Goal: Task Accomplishment & Management: Complete application form

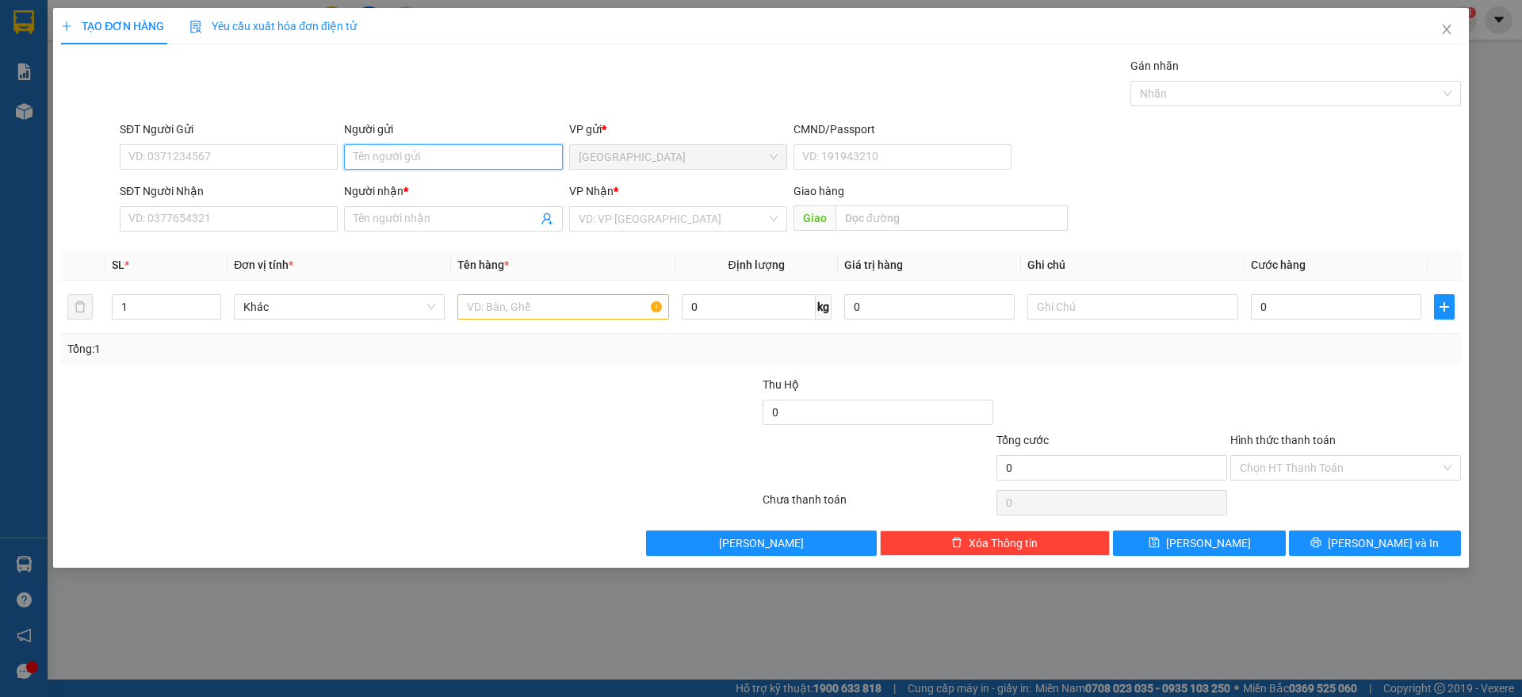
click at [387, 161] on input "Người gửi" at bounding box center [453, 156] width 218 height 25
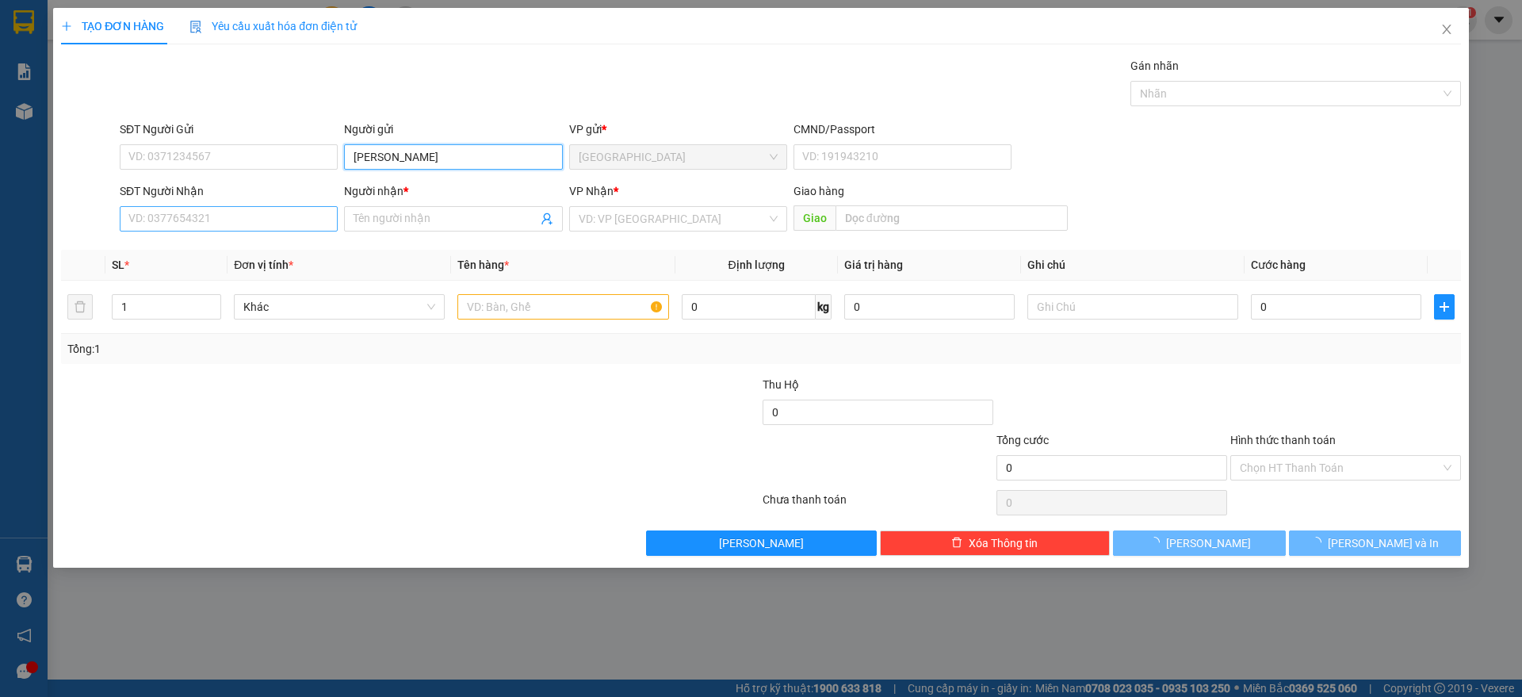
type input "[PERSON_NAME]"
click at [239, 220] on input "SĐT Người Nhận" at bounding box center [229, 218] width 218 height 25
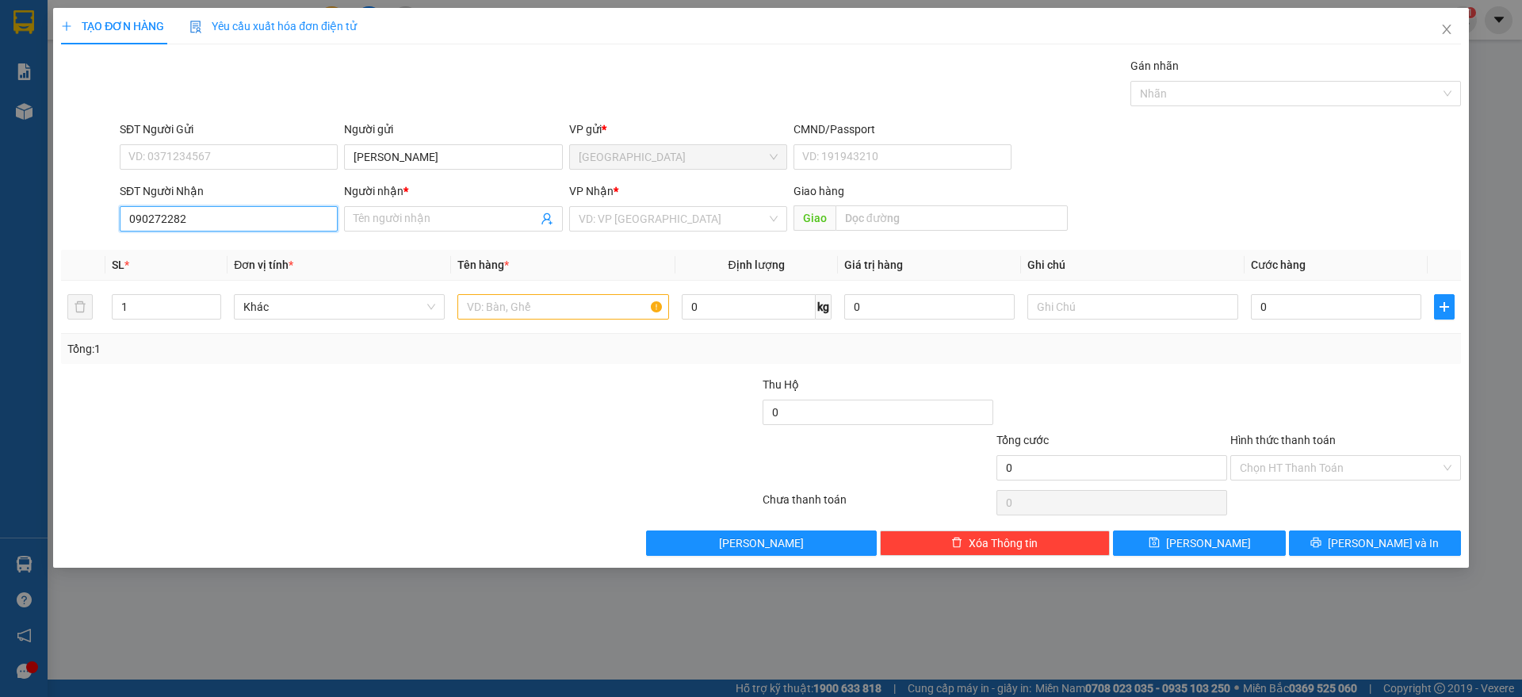
type input "0902722826"
click at [252, 250] on div "0902722826 - CÔ BẰNG" at bounding box center [228, 250] width 199 height 17
type input "CÔ BẰNG"
type input "0902722826"
click at [421, 214] on input "CÔ BẰNG" at bounding box center [445, 218] width 183 height 17
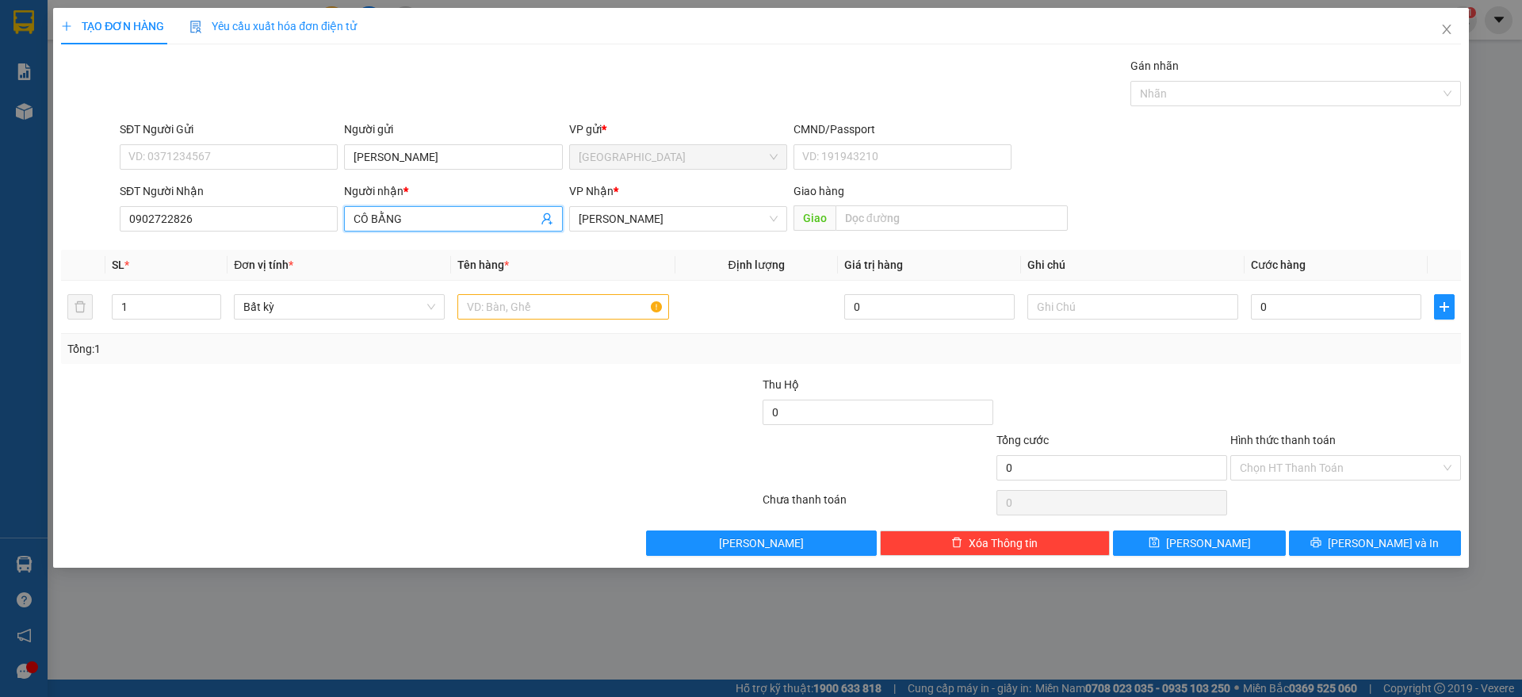
click at [421, 214] on input "CÔ BẰNG" at bounding box center [445, 218] width 183 height 17
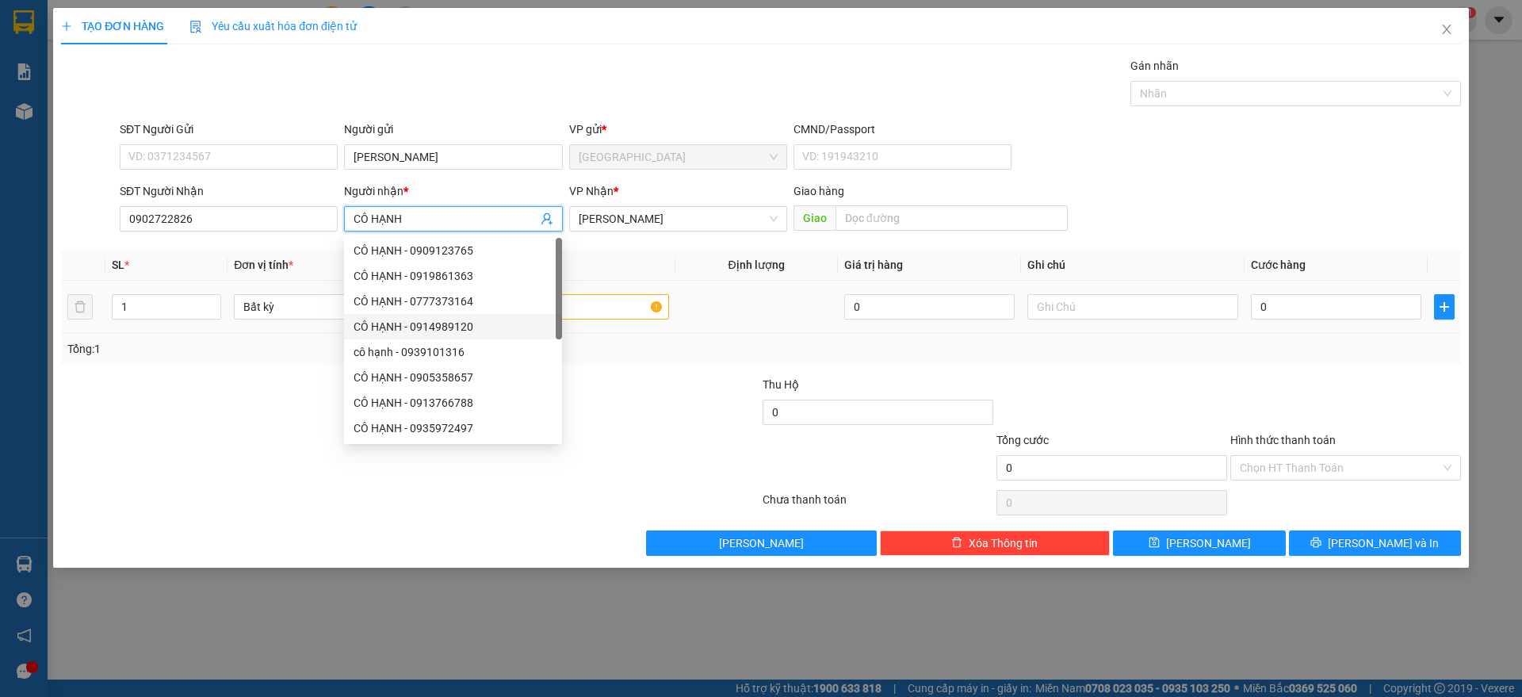
type input "CÔ HẠNH"
click at [602, 305] on input "text" at bounding box center [563, 306] width 211 height 25
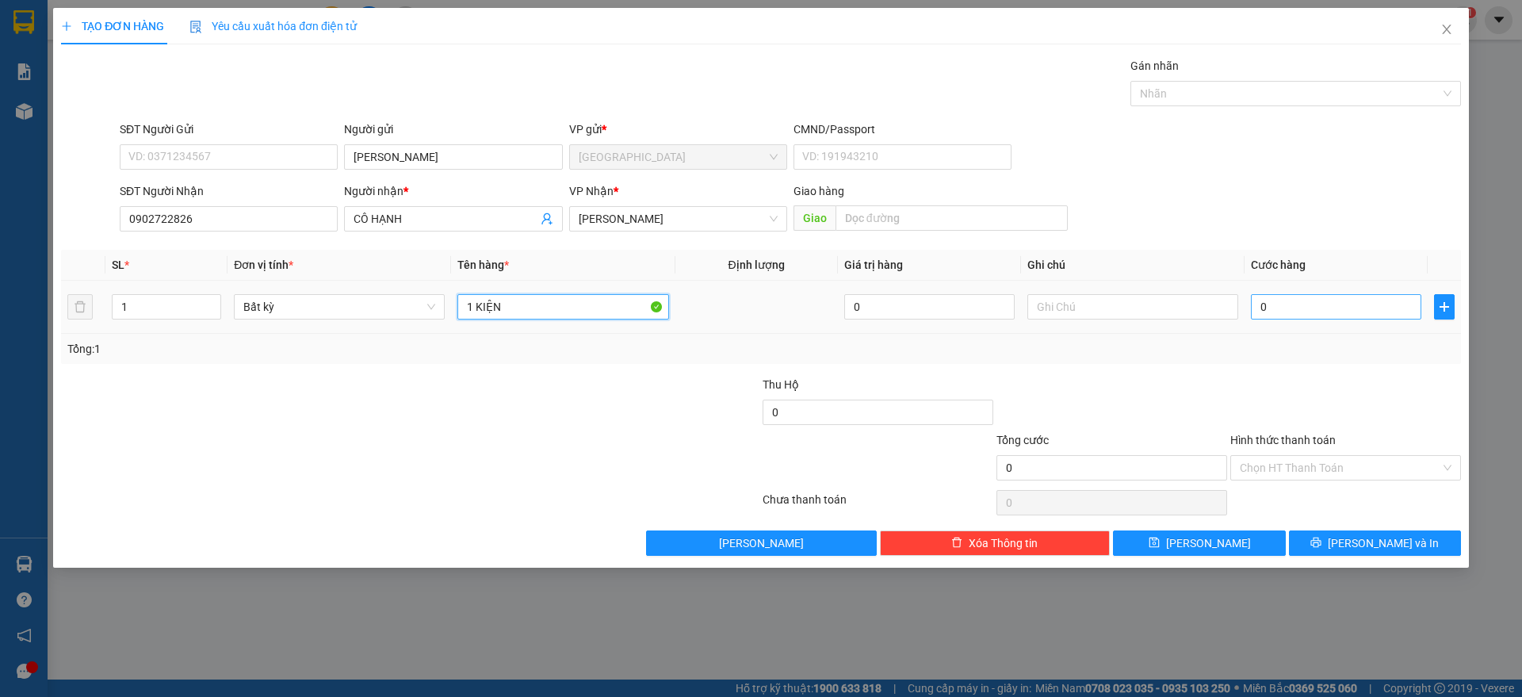
type input "1 KIỆN"
click at [1323, 294] on input "0" at bounding box center [1336, 306] width 170 height 25
type input "6"
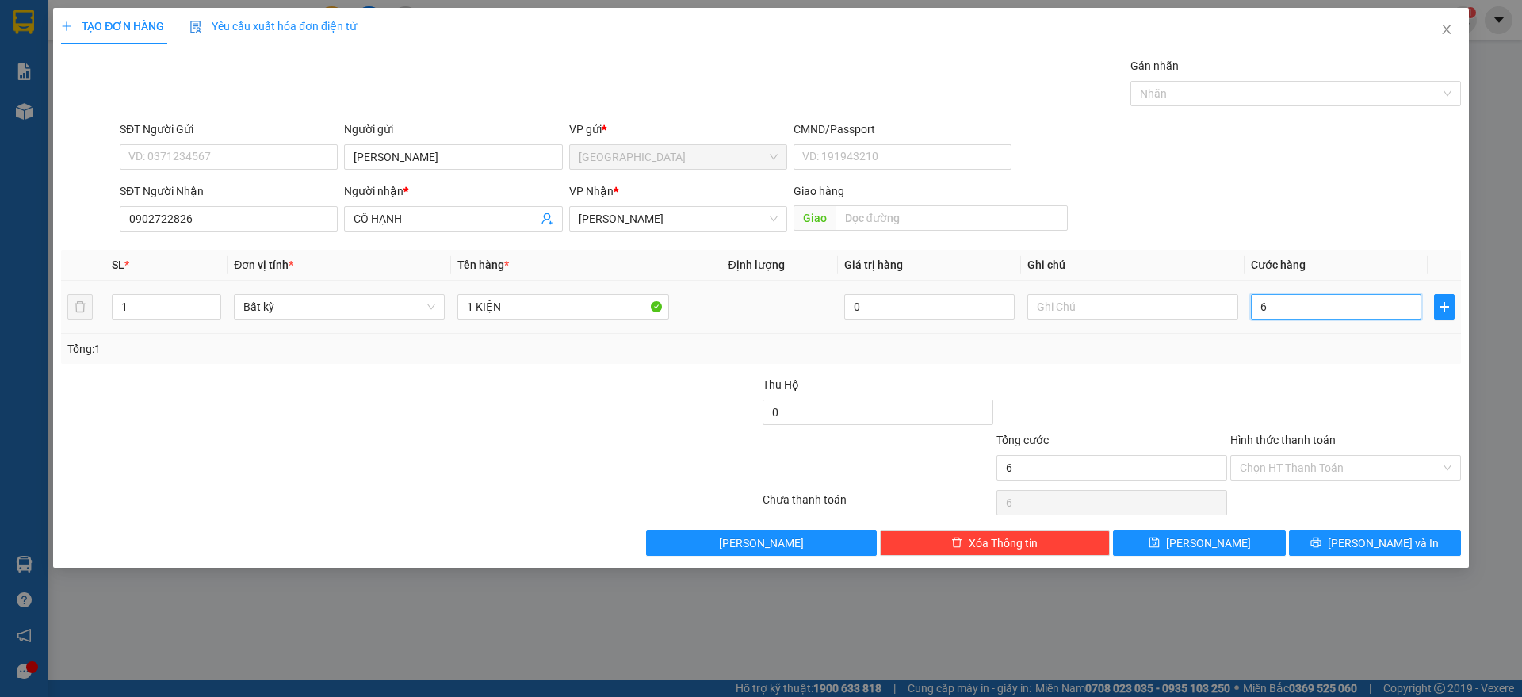
type input "60"
type input "60.000"
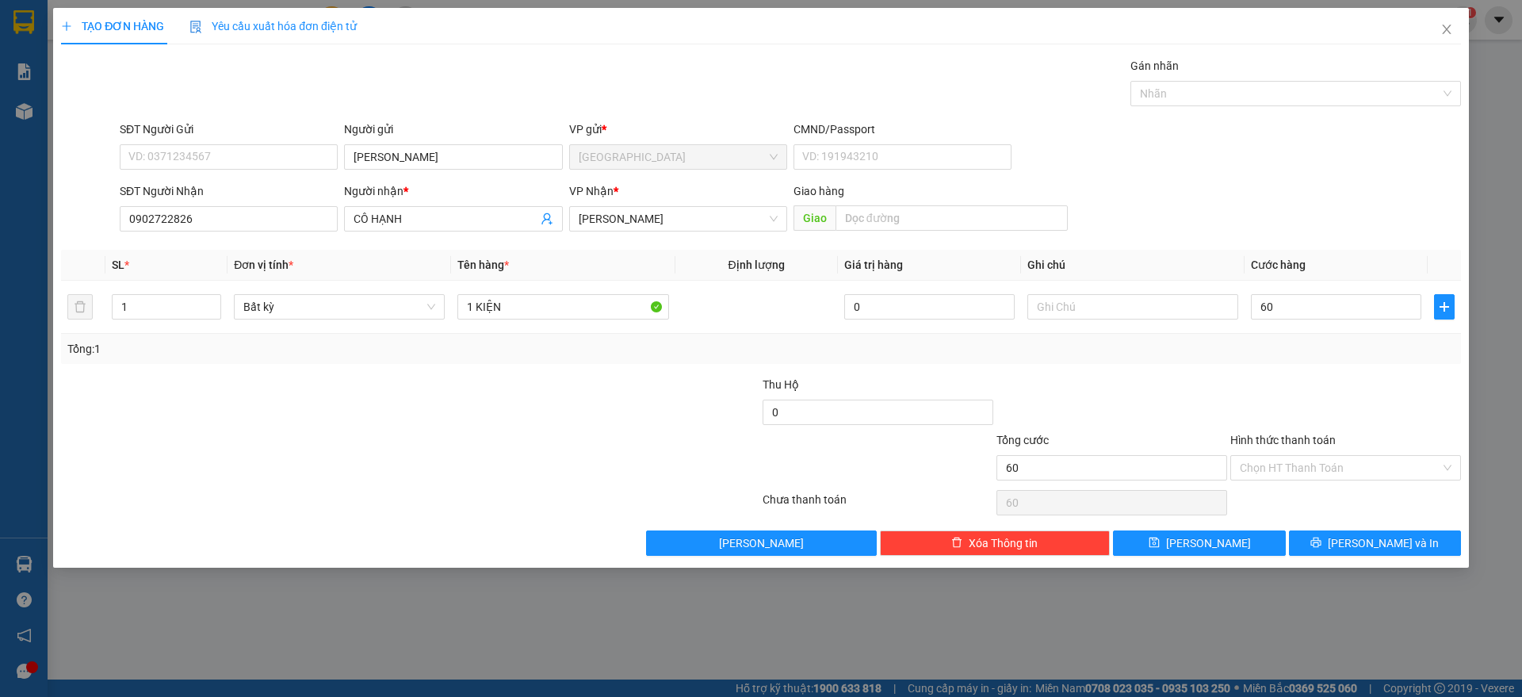
type input "60.000"
click at [1224, 373] on div "Transit Pickup Surcharge Ids Transit Deliver Surcharge Ids Transit Deliver Surc…" at bounding box center [761, 306] width 1400 height 499
click at [1360, 542] on button "[PERSON_NAME] và In" at bounding box center [1375, 542] width 172 height 25
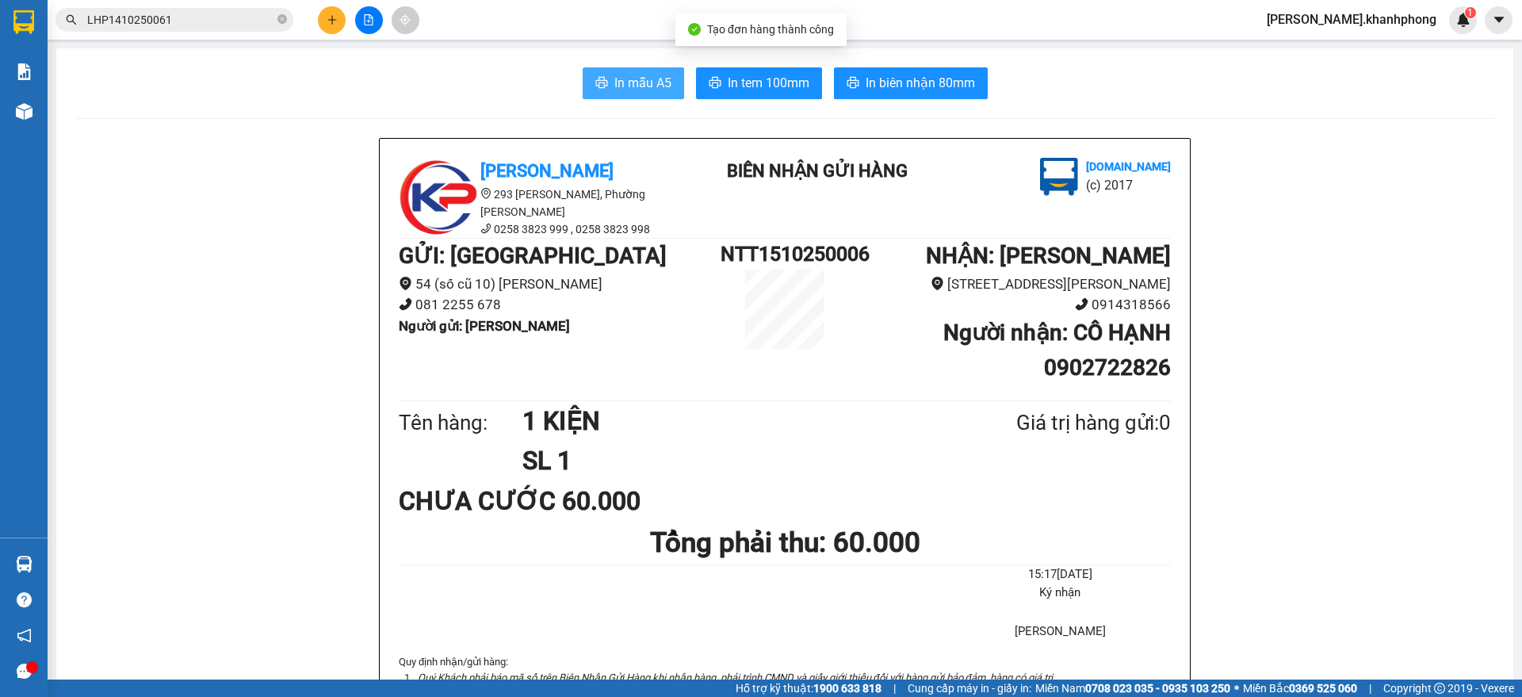
click at [623, 68] on button "In mẫu A5" at bounding box center [633, 83] width 101 height 32
click at [327, 17] on icon "plus" at bounding box center [332, 19] width 11 height 11
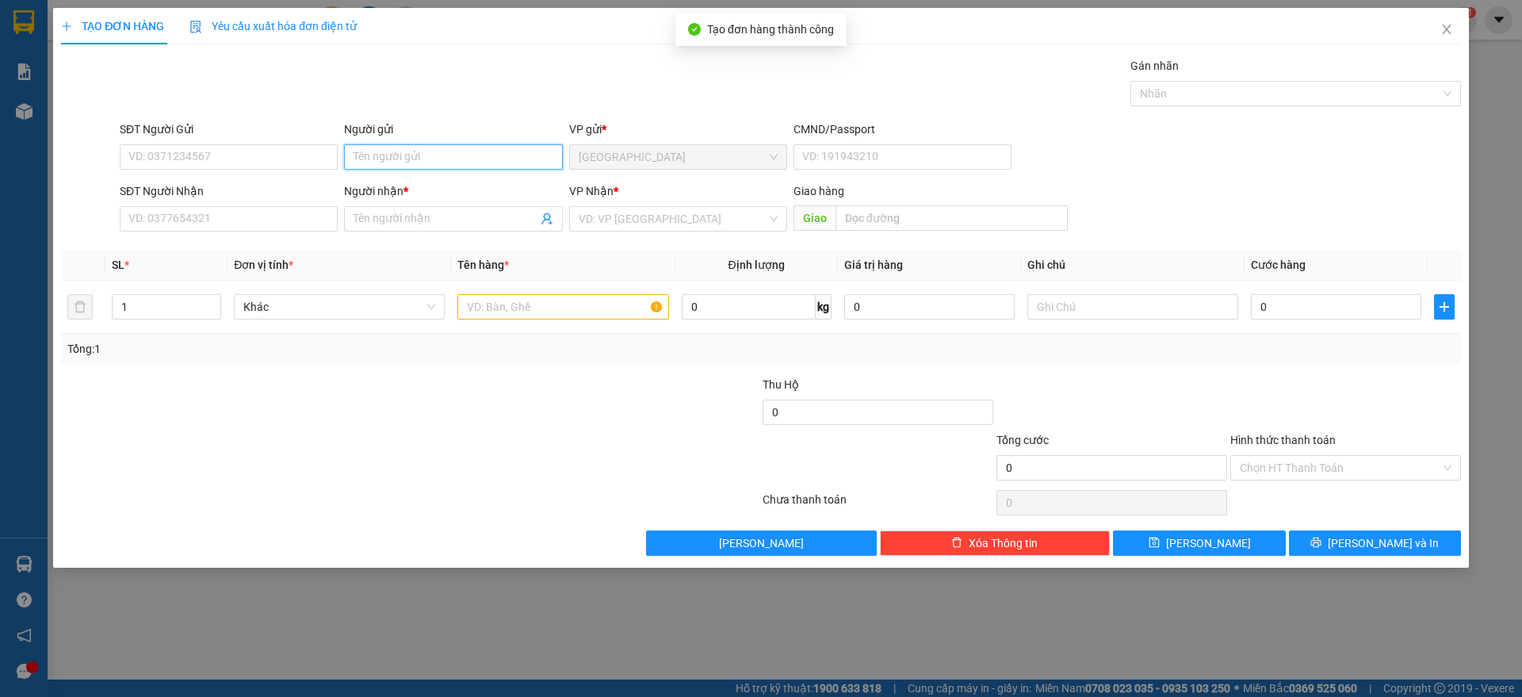
click at [389, 164] on input "Người gửi" at bounding box center [453, 156] width 218 height 25
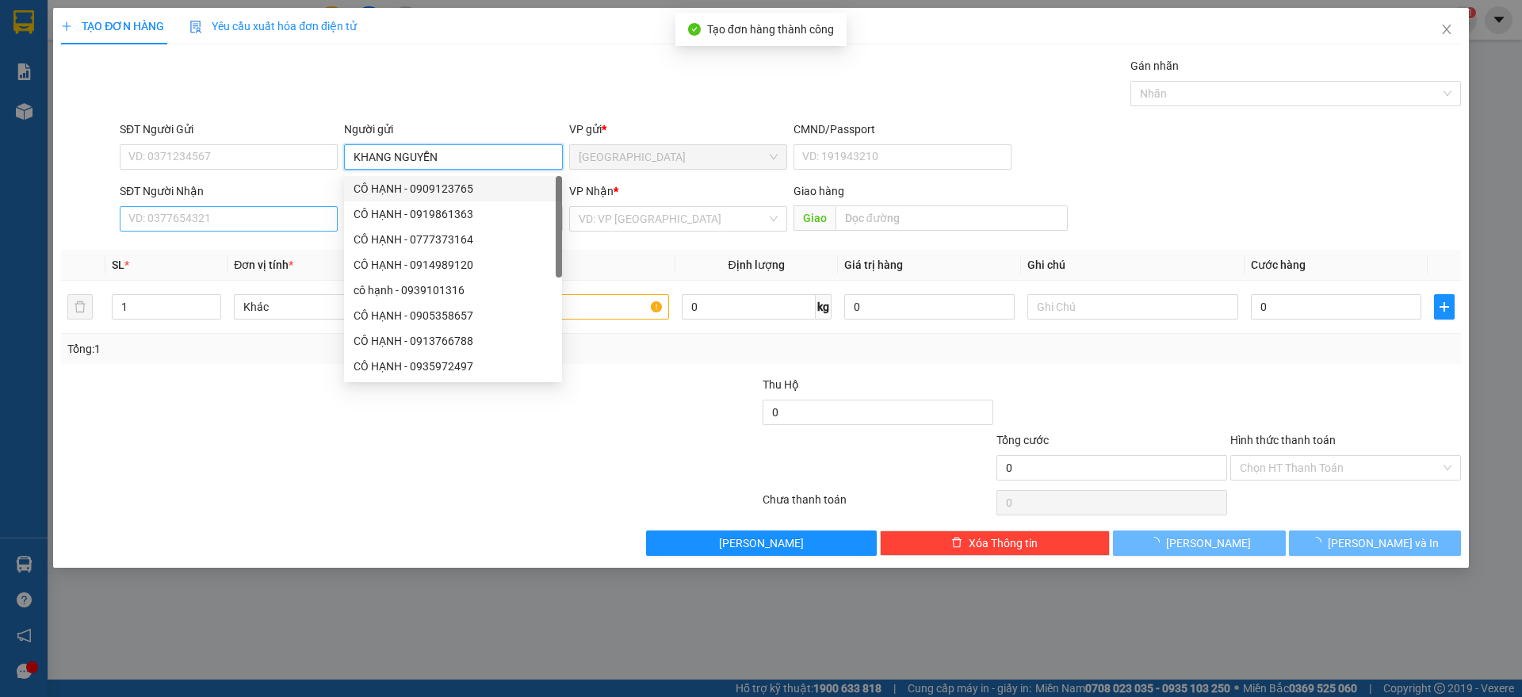
type input "KHANG NGUYỄN"
click at [223, 211] on input "SĐT Người Nhận" at bounding box center [229, 218] width 218 height 25
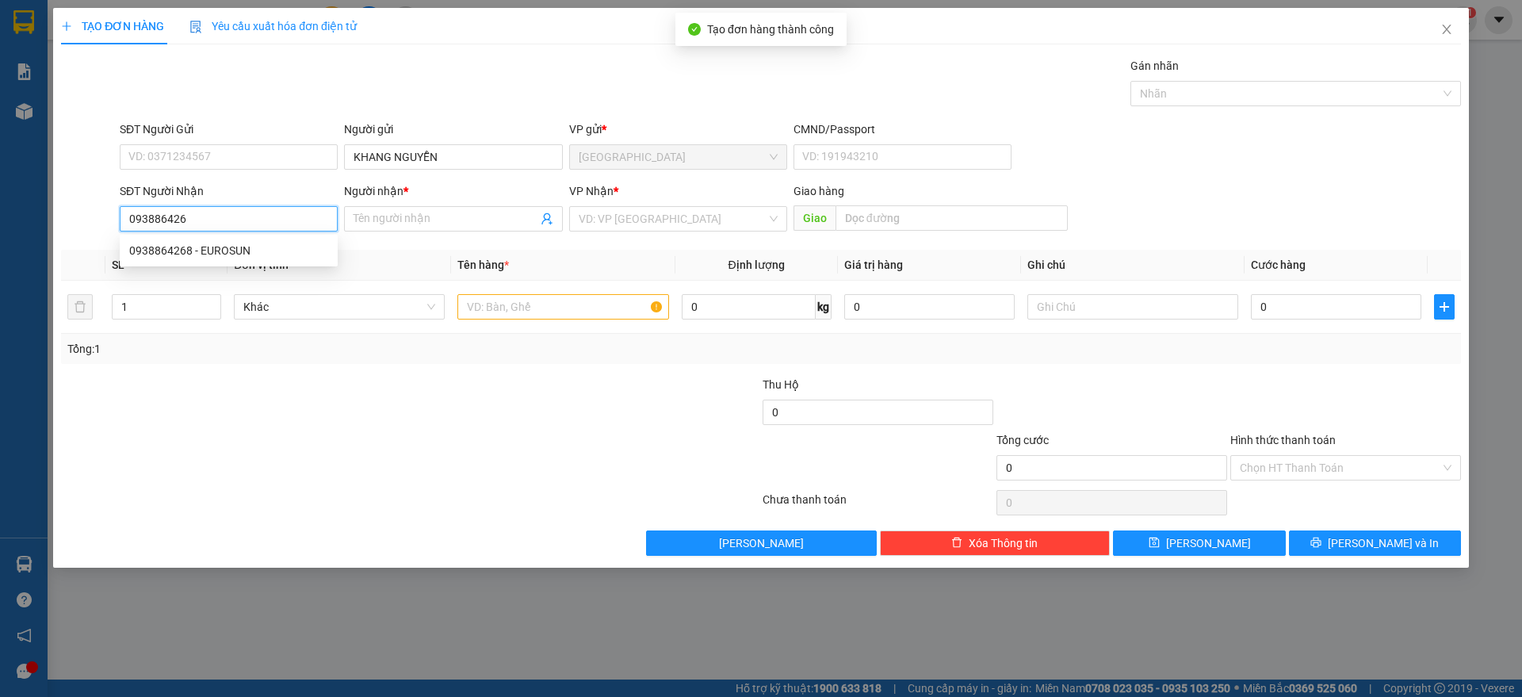
type input "0938864268"
click at [213, 239] on div "0938864268 - EUROSUN" at bounding box center [229, 250] width 218 height 25
type input "EUROSUN"
type input "0938864268"
click at [534, 308] on input "text" at bounding box center [563, 306] width 211 height 25
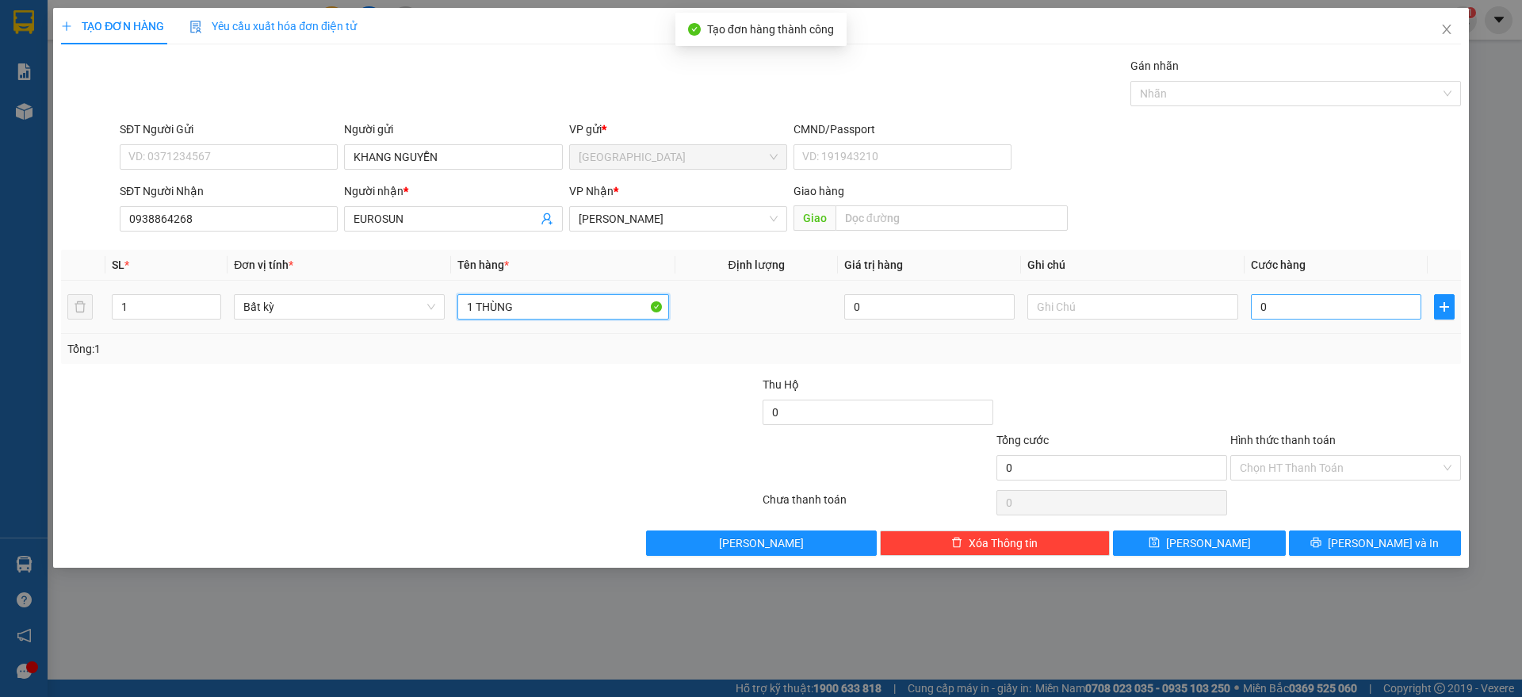
type input "1 THÙNG"
click at [1287, 301] on input "0" at bounding box center [1336, 306] width 170 height 25
type input "5"
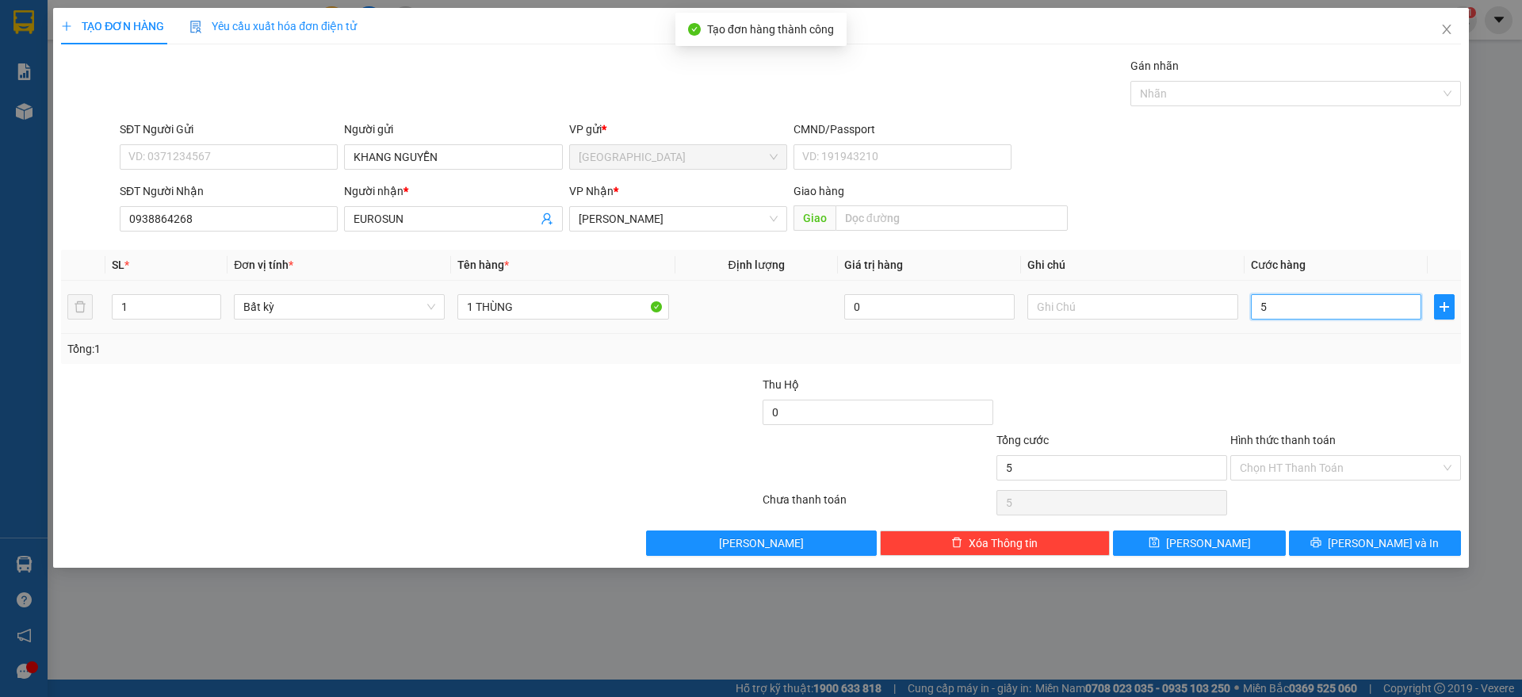
type input "50"
type input "50.000"
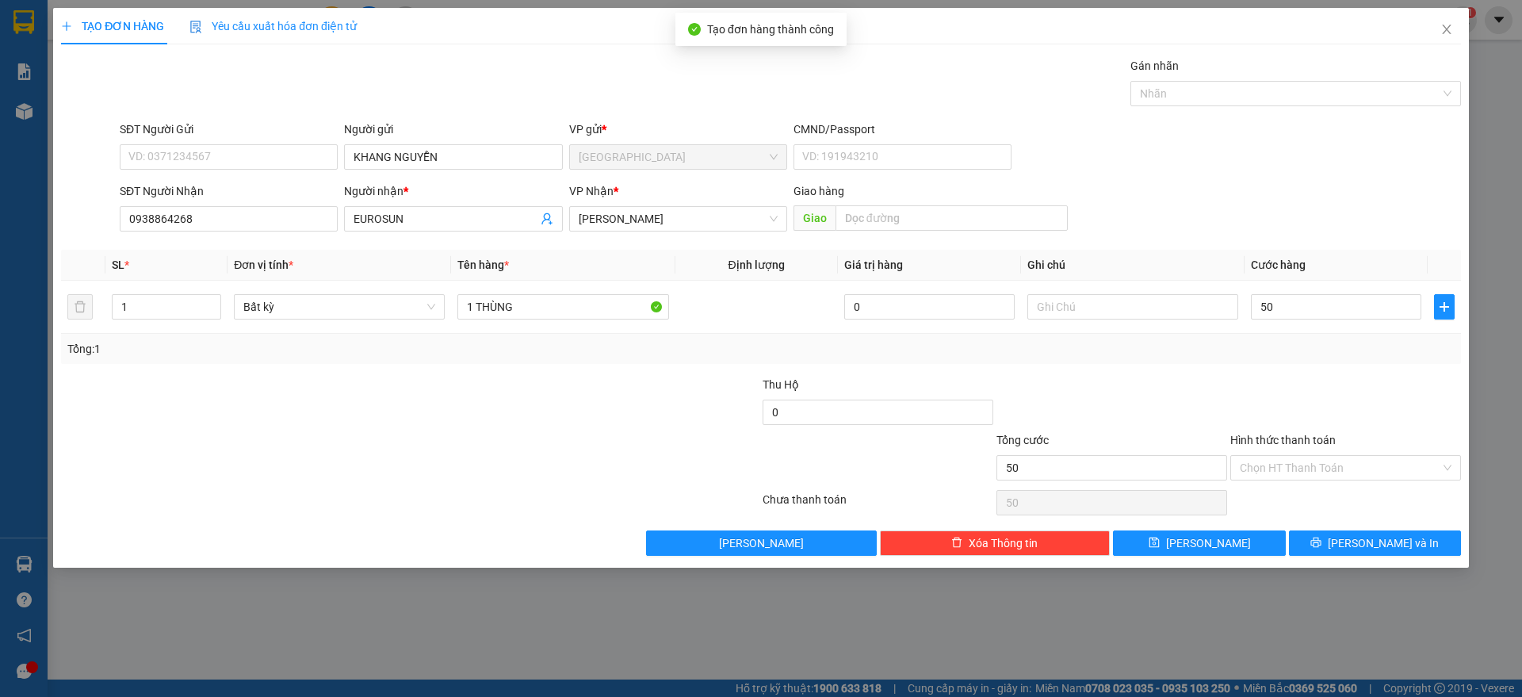
type input "50.000"
click at [1342, 370] on div "Transit Pickup Surcharge Ids Transit Deliver Surcharge Ids Transit Deliver Surc…" at bounding box center [761, 306] width 1400 height 499
click at [1378, 553] on button "[PERSON_NAME] và In" at bounding box center [1375, 542] width 172 height 25
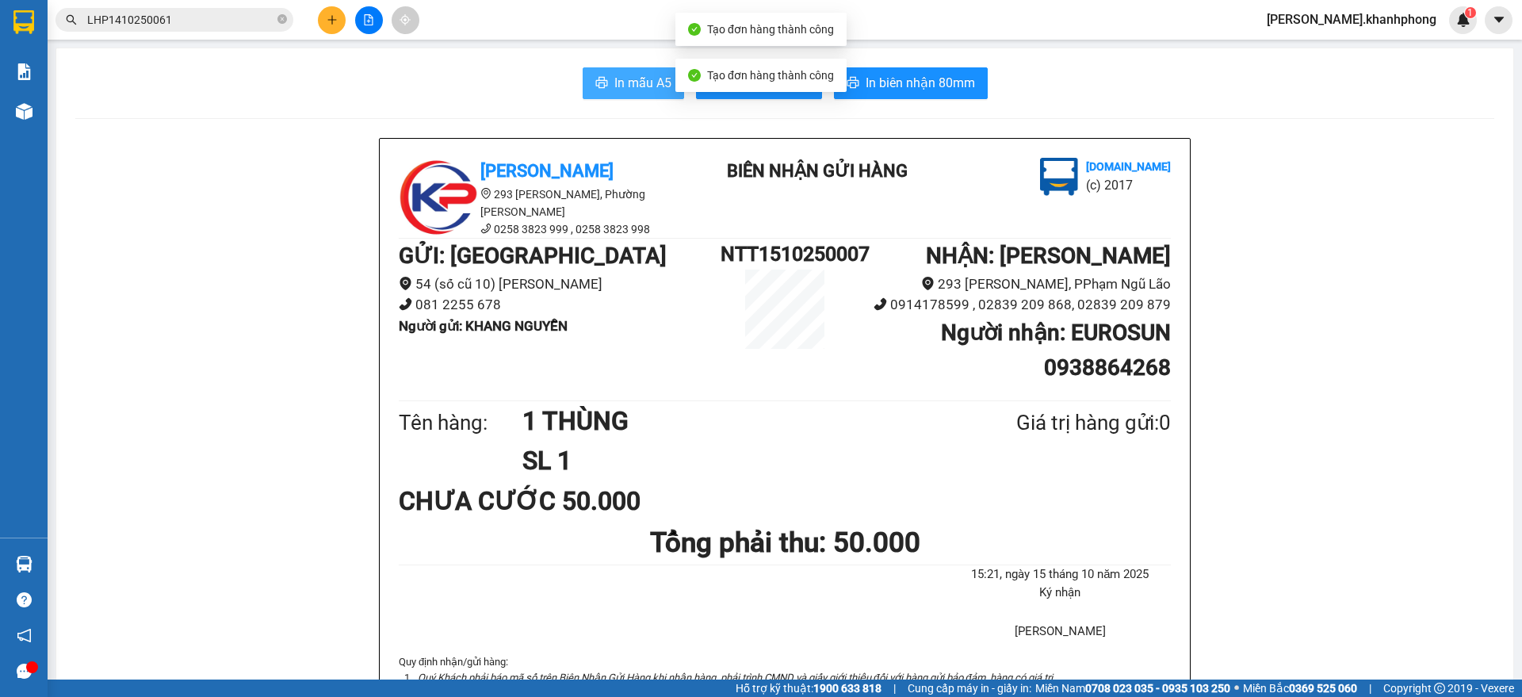
click at [626, 77] on span "In mẫu A5" at bounding box center [643, 83] width 57 height 20
